Goal: Task Accomplishment & Management: Use online tool/utility

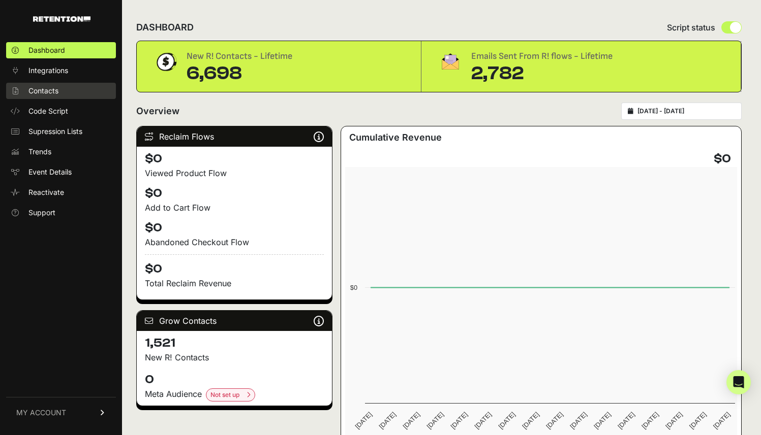
click at [55, 93] on span "Contacts" at bounding box center [43, 91] width 30 height 10
click at [55, 90] on span "Contacts" at bounding box center [43, 91] width 30 height 10
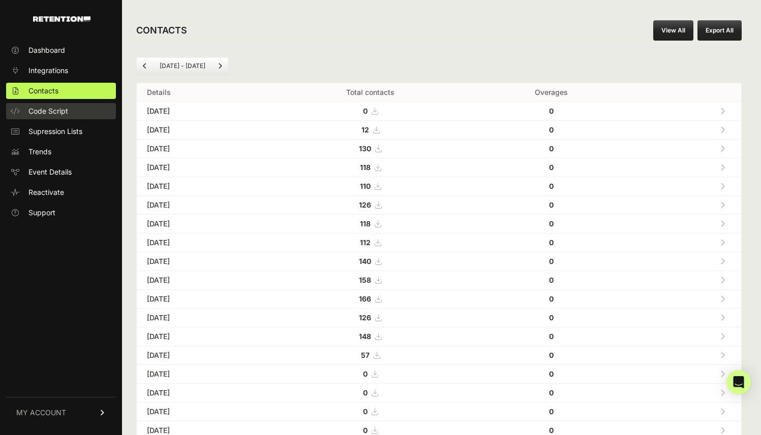
click at [75, 113] on link "Code Script" at bounding box center [61, 111] width 110 height 16
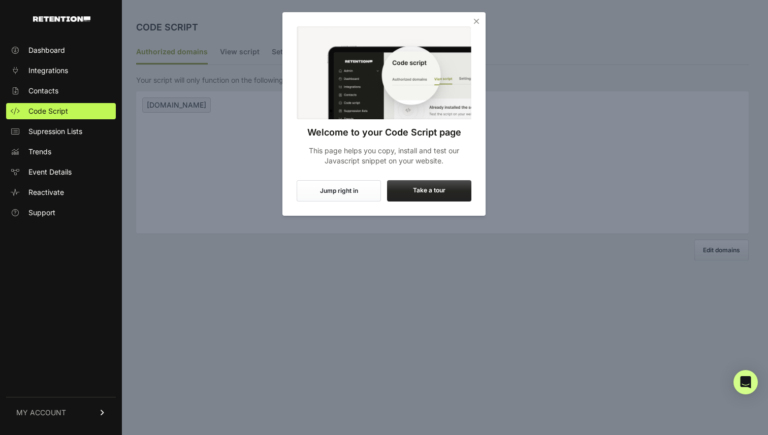
click at [478, 24] on icon "Close" at bounding box center [477, 21] width 10 height 10
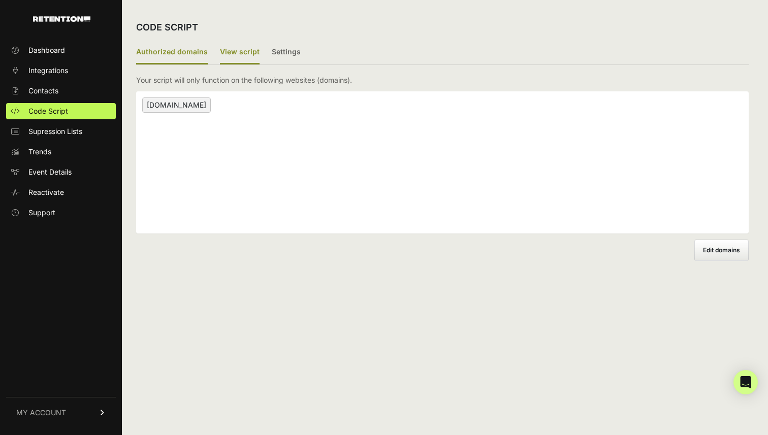
click at [245, 51] on label "View script" at bounding box center [240, 53] width 40 height 24
click at [0, 0] on input "View script" at bounding box center [0, 0] width 0 height 0
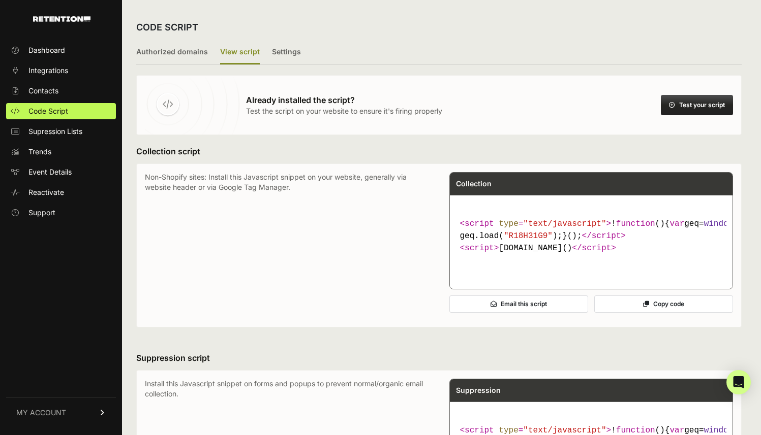
click at [696, 107] on button "Test your script" at bounding box center [697, 105] width 72 height 20
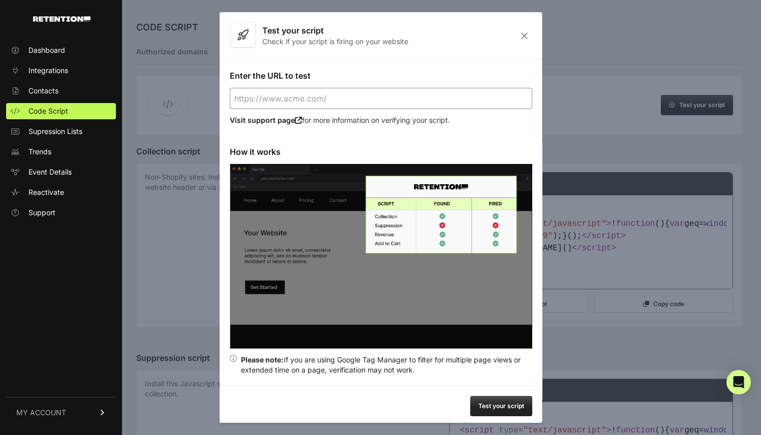
click at [373, 91] on input "Enter the URL to test" at bounding box center [380, 98] width 302 height 21
type input "[URL][DOMAIN_NAME]"
click at [492, 404] on button "Test your script" at bounding box center [501, 406] width 62 height 20
